Goal: Task Accomplishment & Management: Manage account settings

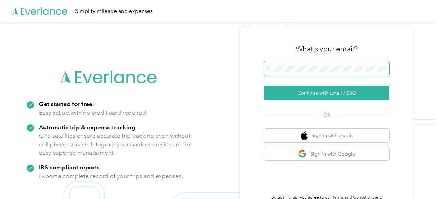
click at [342, 72] on span at bounding box center [326, 68] width 125 height 15
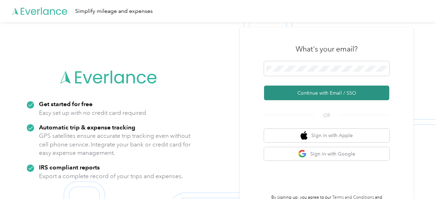
click at [337, 95] on button "Continue with Email / SSO" at bounding box center [326, 93] width 125 height 15
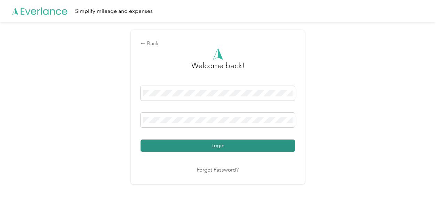
click at [207, 147] on button "Login" at bounding box center [217, 145] width 154 height 12
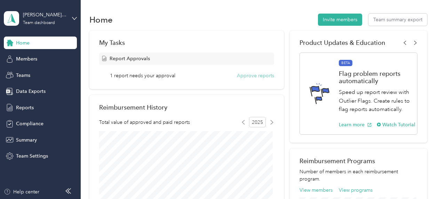
click at [266, 74] on button "Approve reports" at bounding box center [255, 75] width 37 height 7
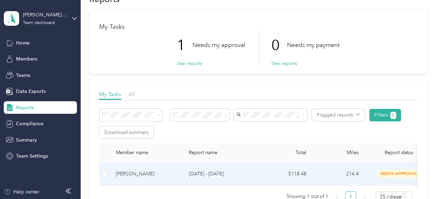
scroll to position [35, 0]
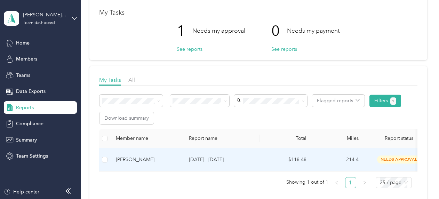
click at [269, 155] on td "$118.48" at bounding box center [286, 159] width 52 height 23
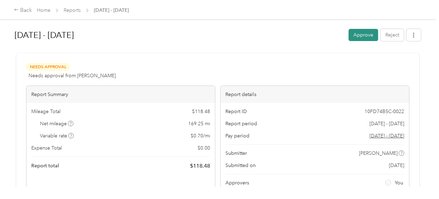
click at [360, 35] on button "Approve" at bounding box center [363, 35] width 30 height 12
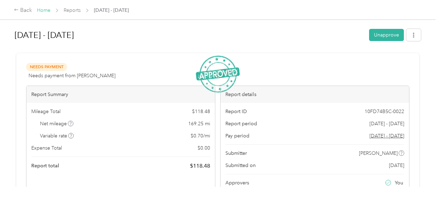
click at [46, 10] on link "Home" at bounding box center [44, 10] width 14 height 6
